Goal: Task Accomplishment & Management: Manage account settings

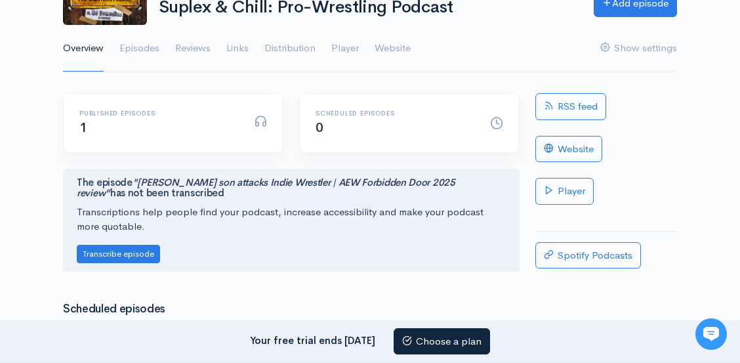
scroll to position [51, 0]
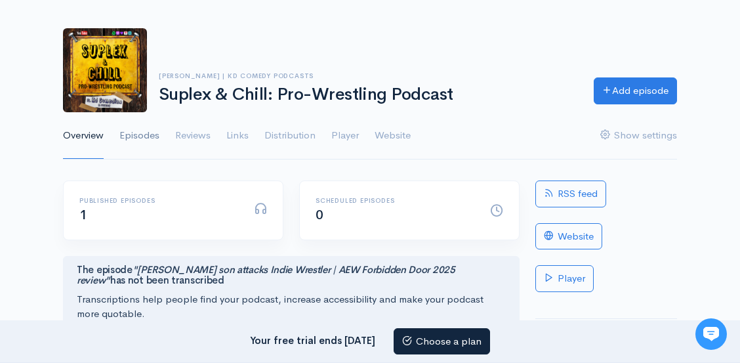
click at [143, 137] on link "Episodes" at bounding box center [139, 135] width 40 height 47
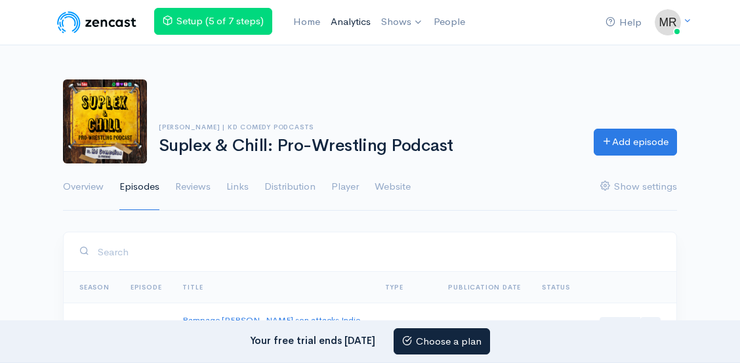
click at [352, 16] on link "Analytics" at bounding box center [350, 22] width 51 height 28
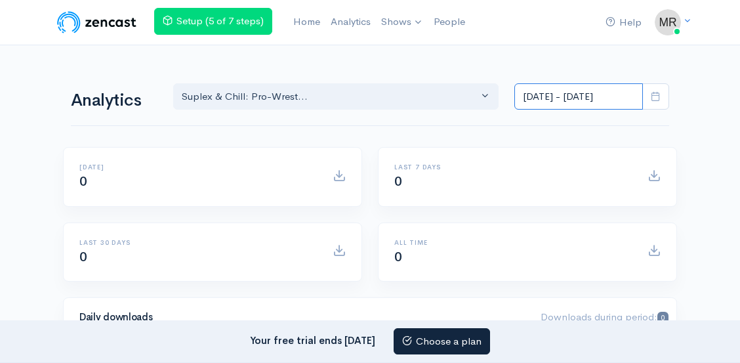
click at [592, 96] on input "Aug 20, 2025 - Sep 2, 2025" at bounding box center [578, 96] width 129 height 27
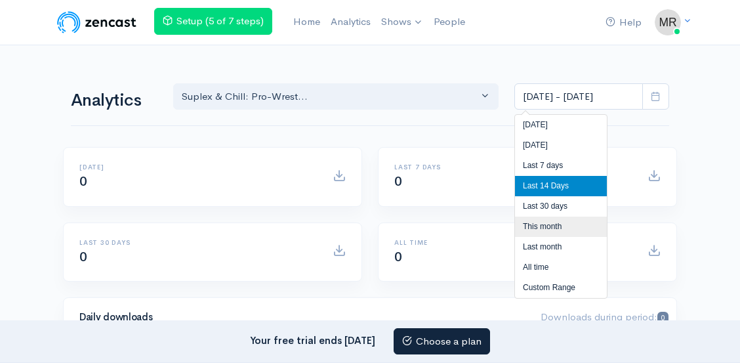
click at [556, 222] on li "This month" at bounding box center [561, 226] width 92 height 20
type input "Sep 1, 2025 - Sep 2, 2025"
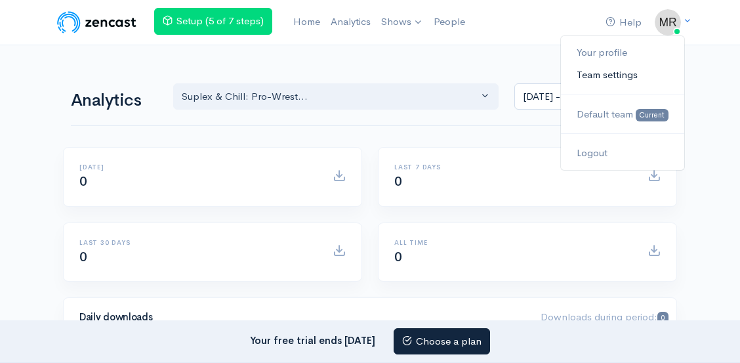
click at [613, 73] on link "Team settings" at bounding box center [622, 75] width 123 height 23
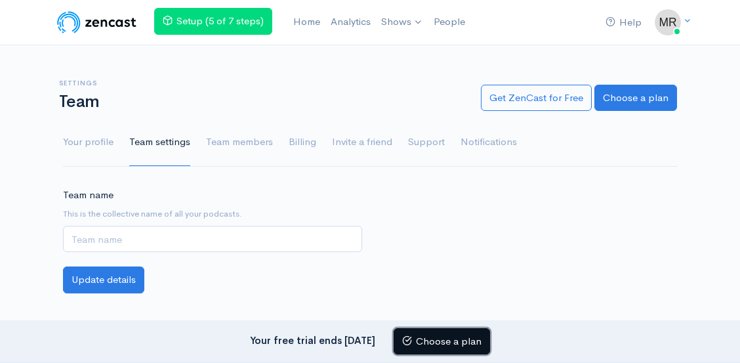
click at [455, 338] on link "Choose a plan" at bounding box center [442, 341] width 96 height 27
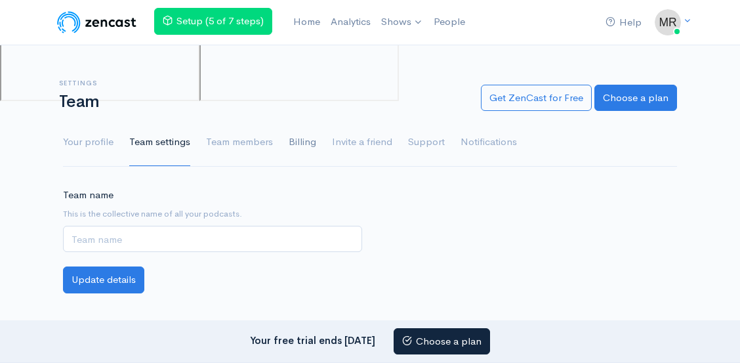
click at [297, 132] on link "Billing" at bounding box center [303, 142] width 28 height 47
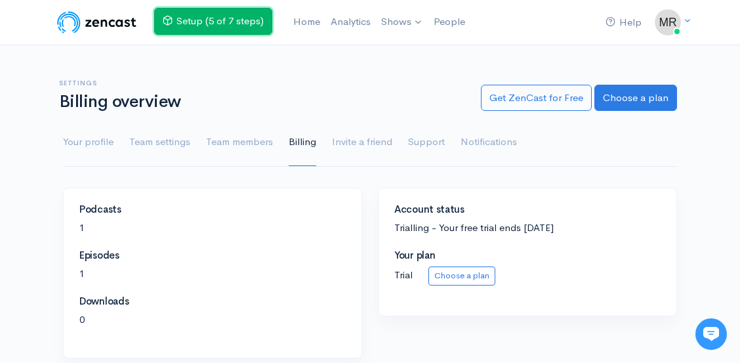
click at [225, 26] on link "Setup (5 of 7 steps)" at bounding box center [213, 21] width 118 height 27
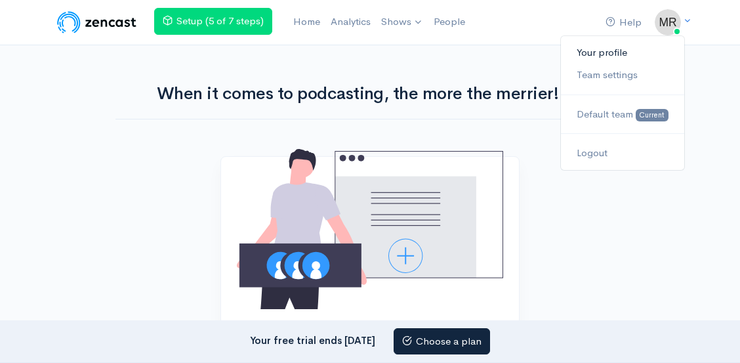
click at [627, 55] on link "Your profile" at bounding box center [622, 52] width 123 height 23
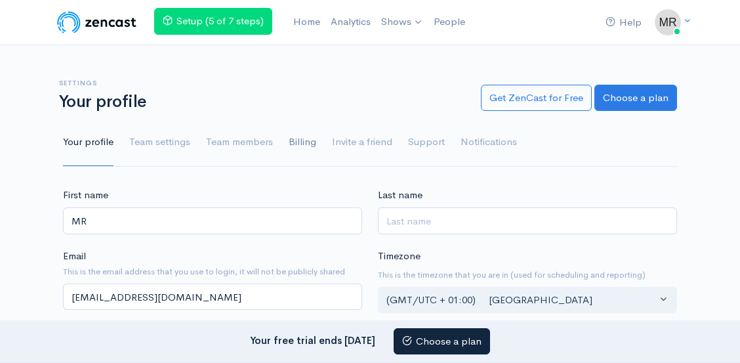
click at [302, 139] on link "Billing" at bounding box center [303, 142] width 28 height 47
